Goal: Browse casually

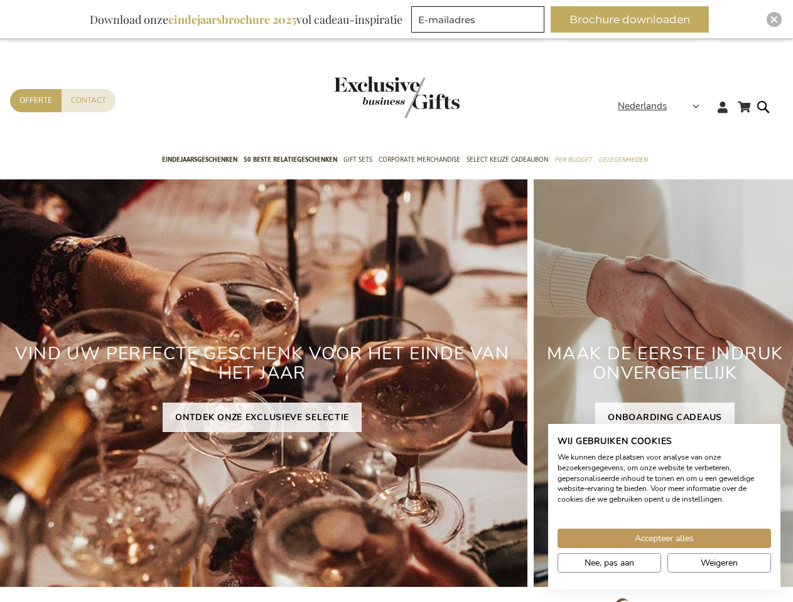
click at [396, 301] on div "VIND UW PERFECTE GESCHENK VOOR HET EINDE VAN HET JAAR ONTDEK ONZE EXCLUSIEVE SE…" at bounding box center [262, 383] width 530 height 408
click at [662, 106] on span "Nederlands" at bounding box center [642, 106] width 49 height 14
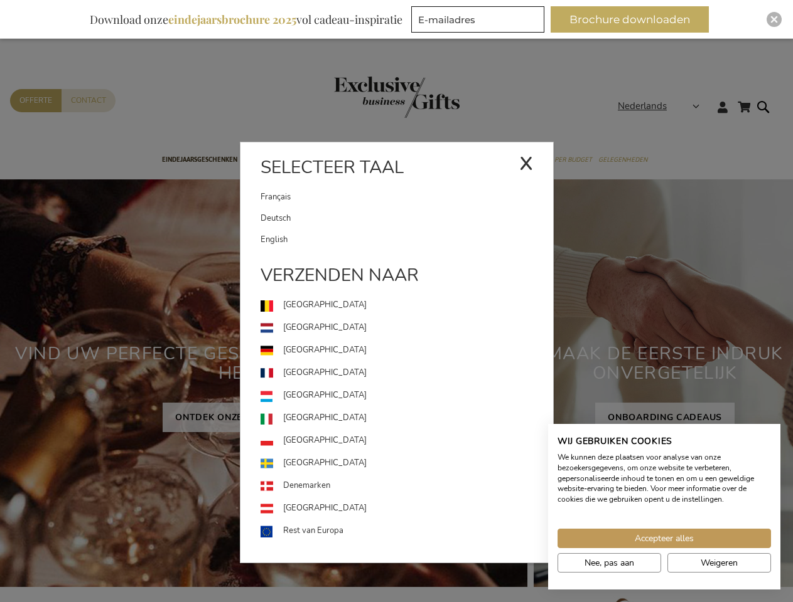
click at [634, 19] on button "Brochure downloaden" at bounding box center [629, 19] width 158 height 26
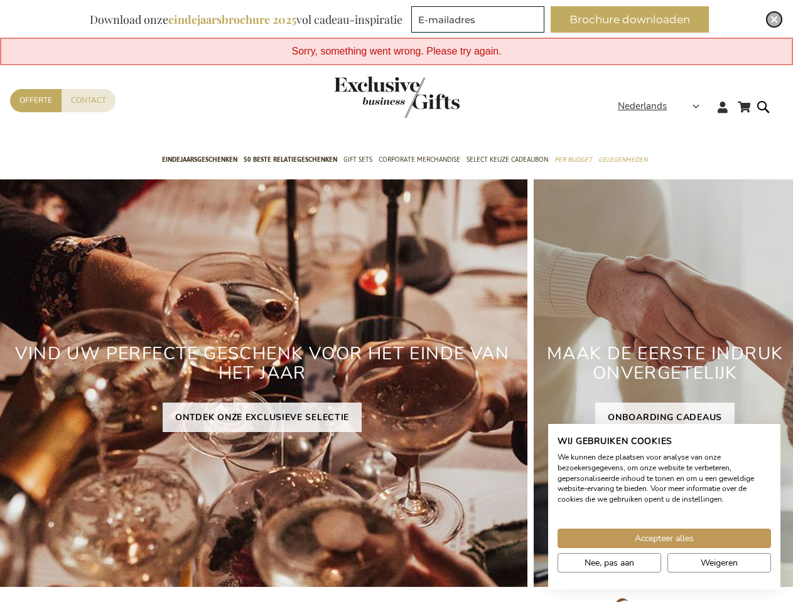
click at [774, 19] on img "Close" at bounding box center [774, 20] width 8 height 8
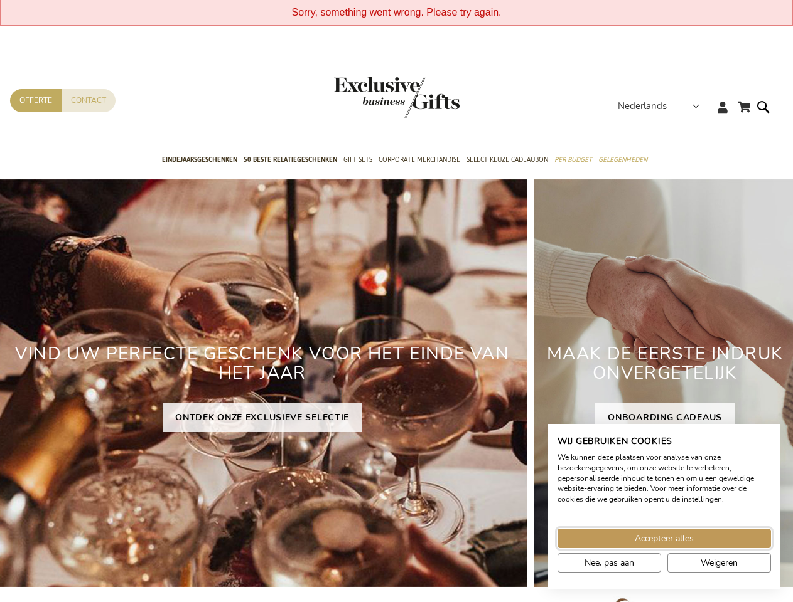
click at [664, 538] on span "Accepteer alles" at bounding box center [663, 538] width 59 height 13
